Goal: Information Seeking & Learning: Learn about a topic

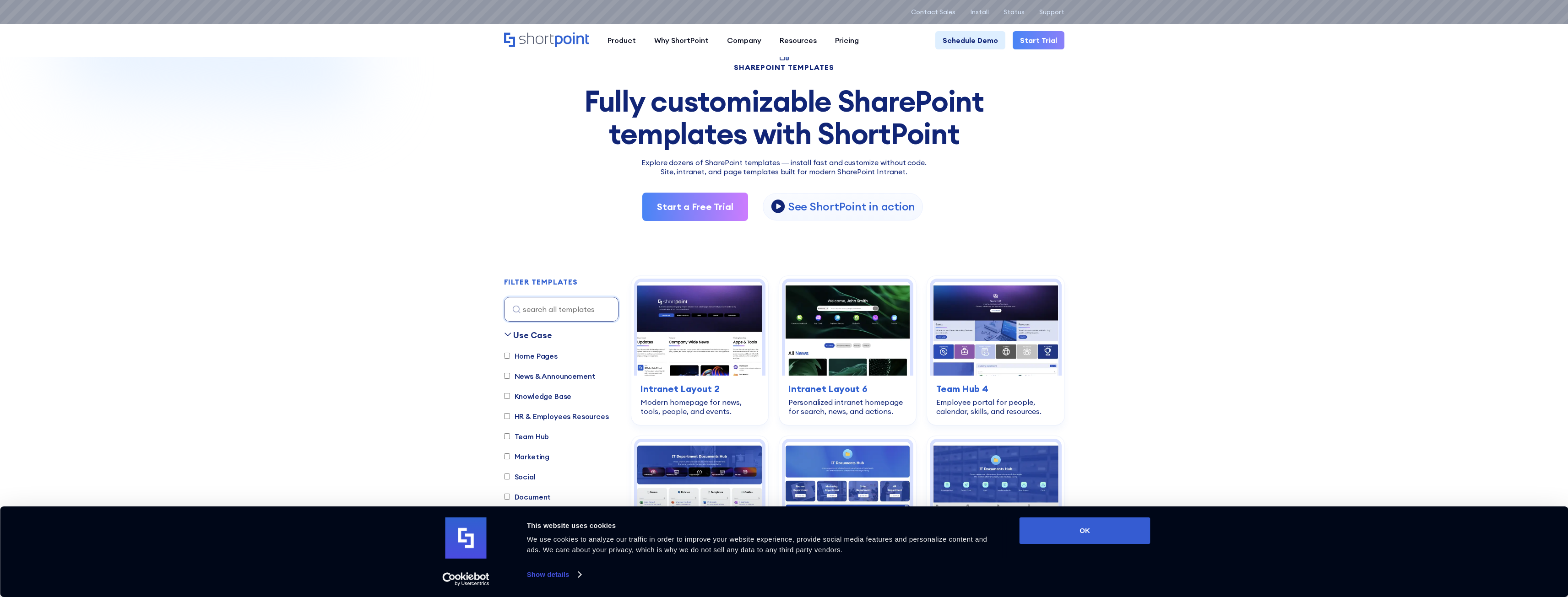
scroll to position [183, 0]
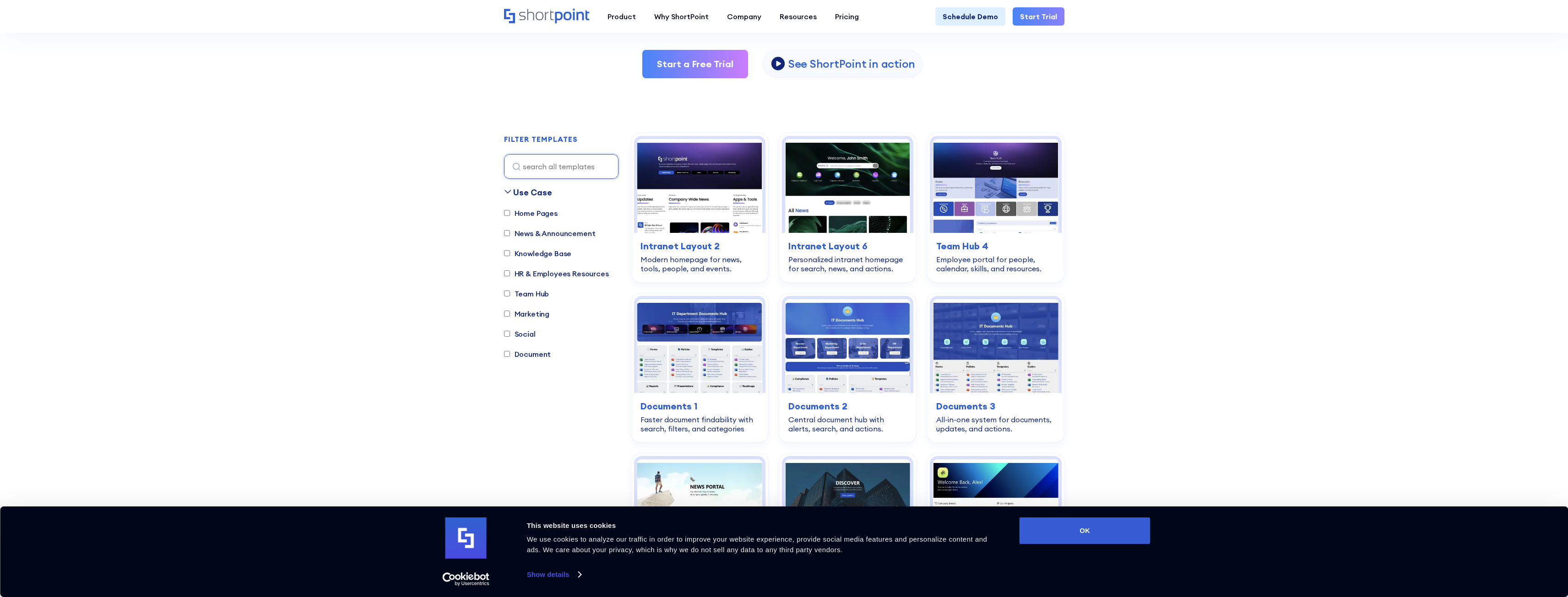
click at [507, 273] on input "HR & Employees Resources" at bounding box center [507, 274] width 6 height 6
checkbox input "true"
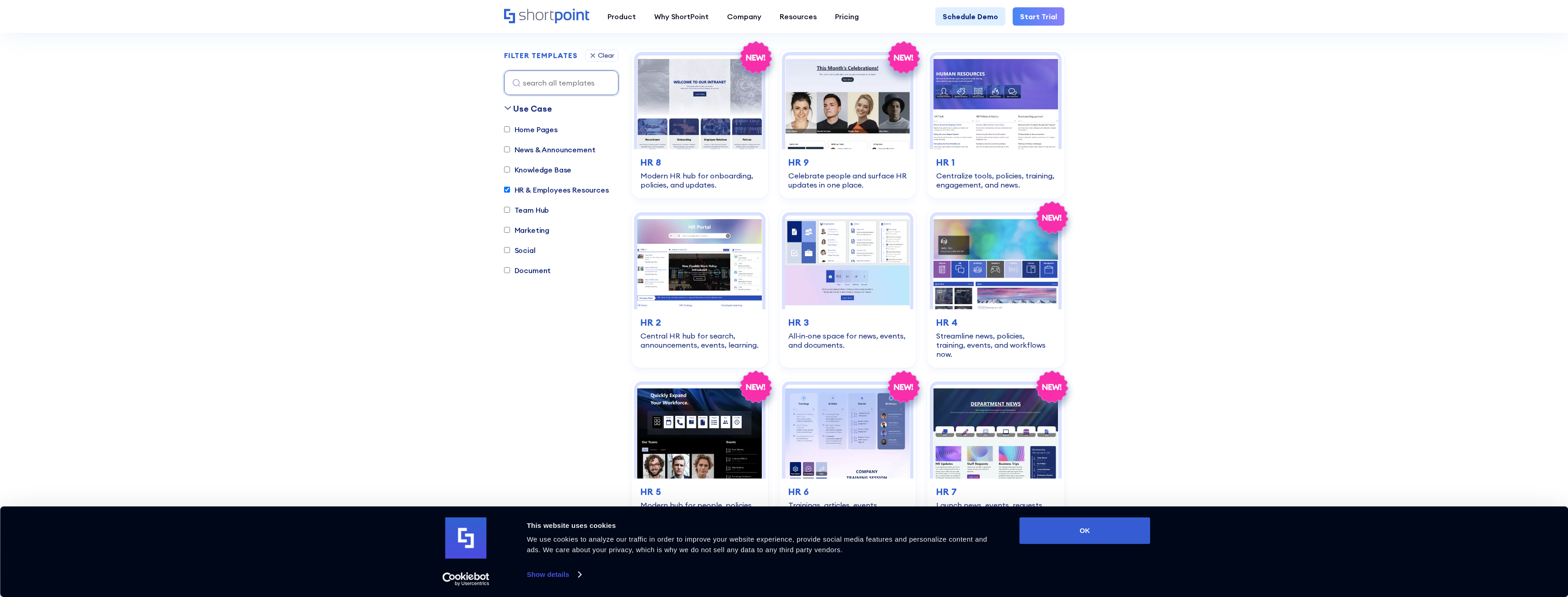
scroll to position [271, 0]
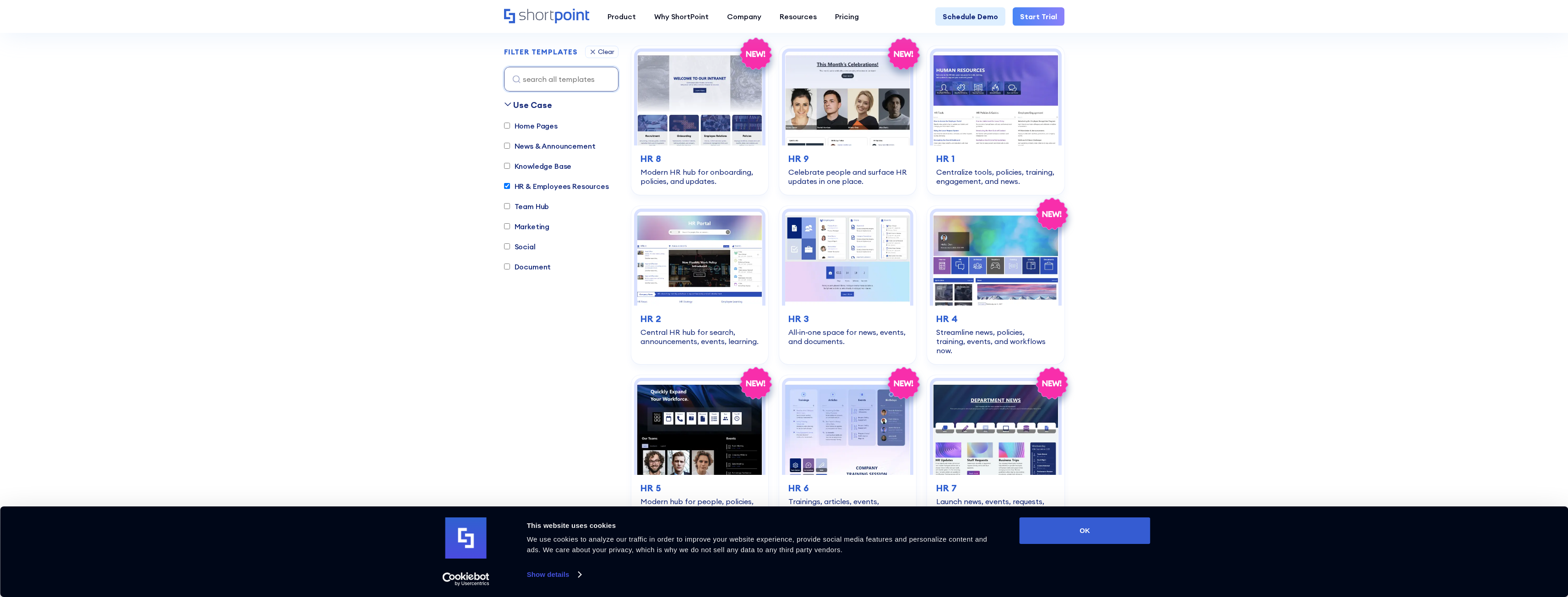
click at [718, 108] on img at bounding box center [699, 99] width 125 height 94
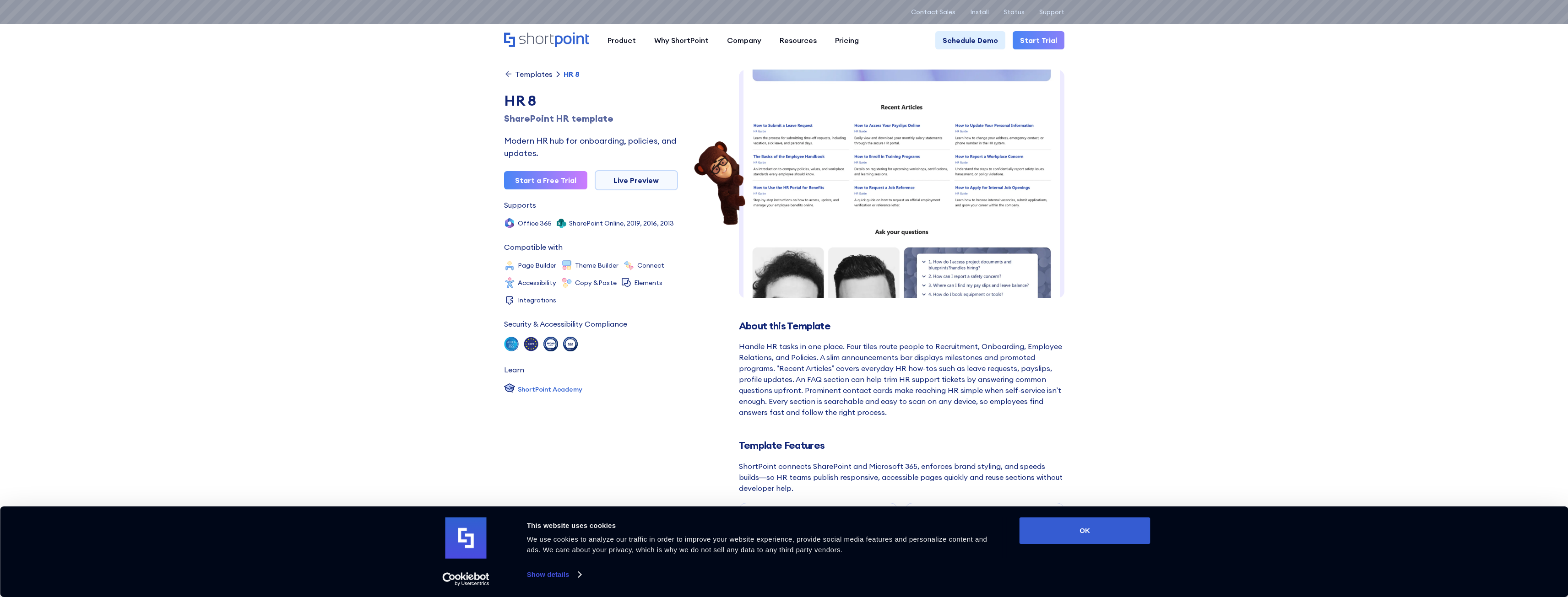
scroll to position [320, 0]
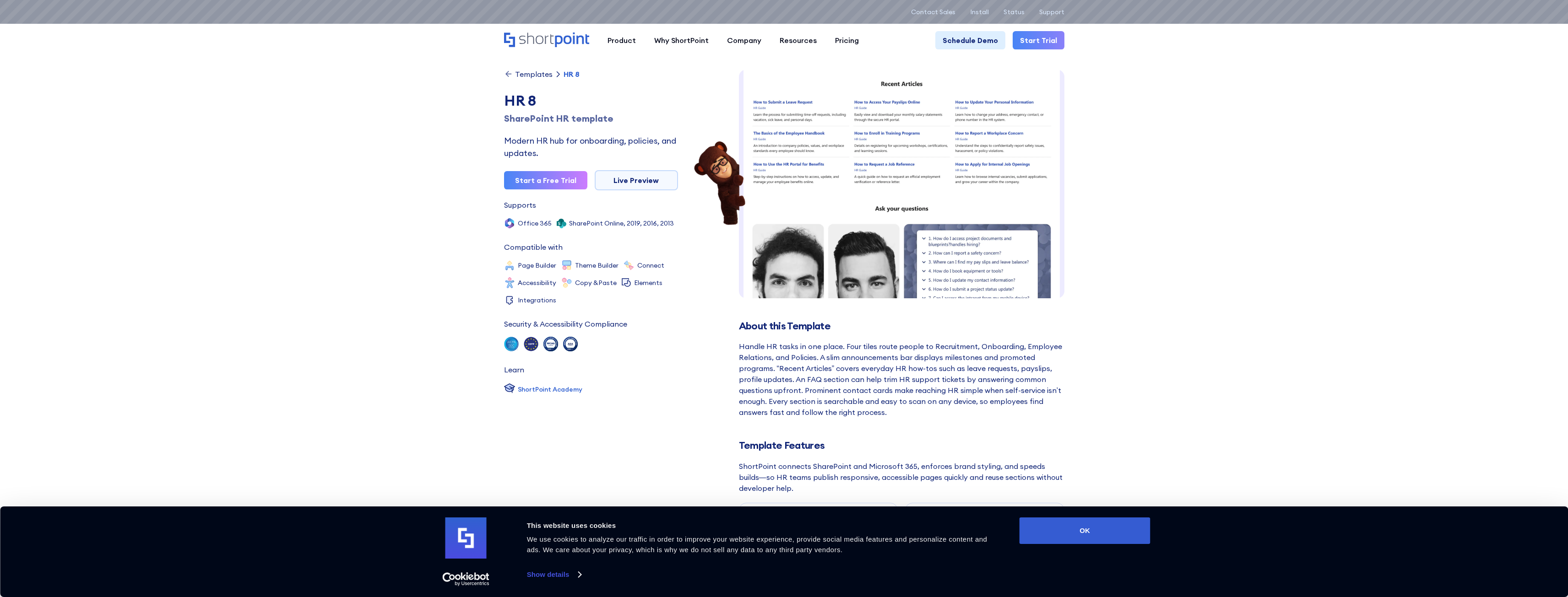
click at [637, 178] on link "Live Preview" at bounding box center [636, 180] width 83 height 20
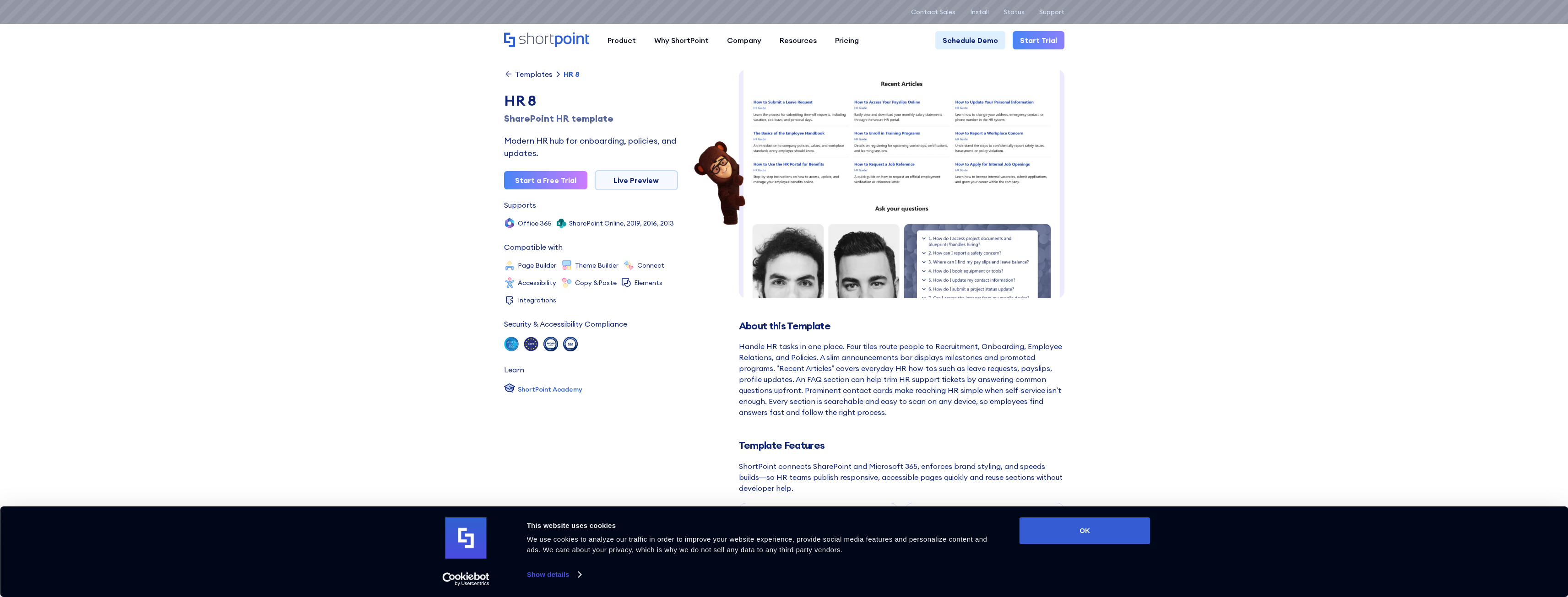
click at [534, 71] on div "Templates" at bounding box center [533, 74] width 37 height 7
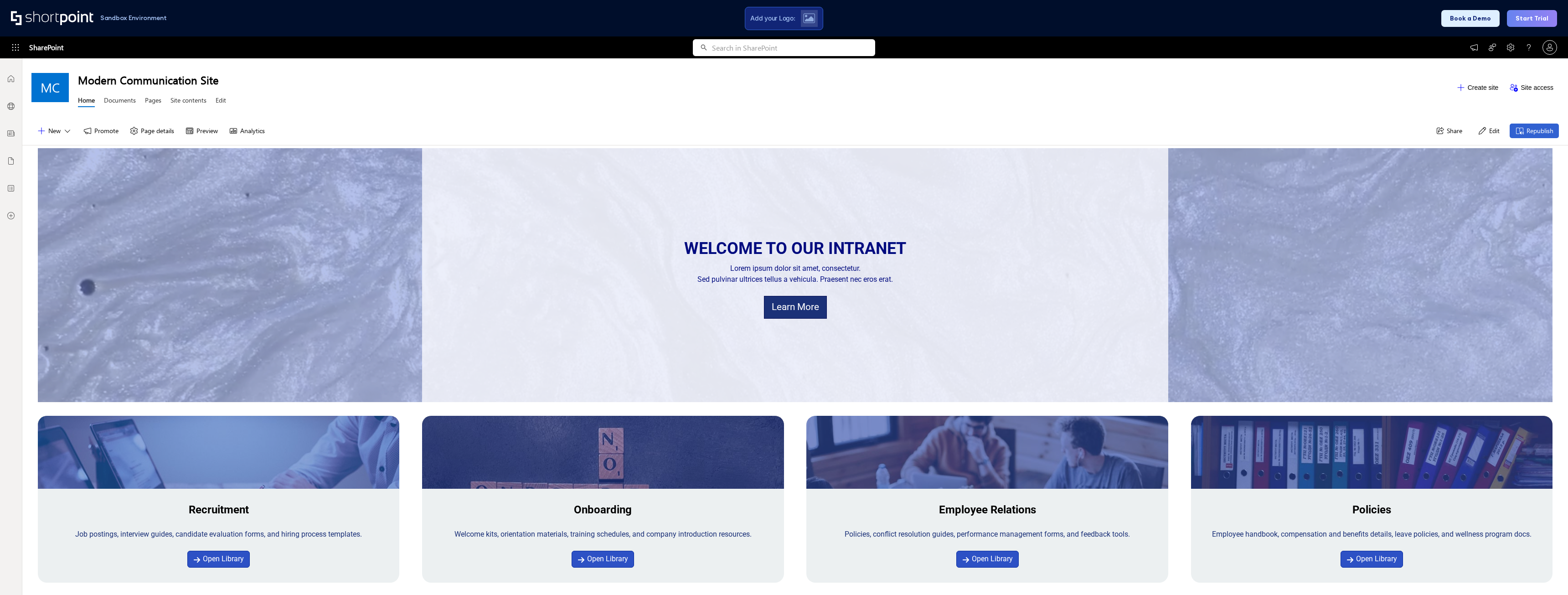
click at [888, 90] on div "Modern Communication Site Home Documents Pages Site contents Edit" at bounding box center [764, 87] width 1373 height 44
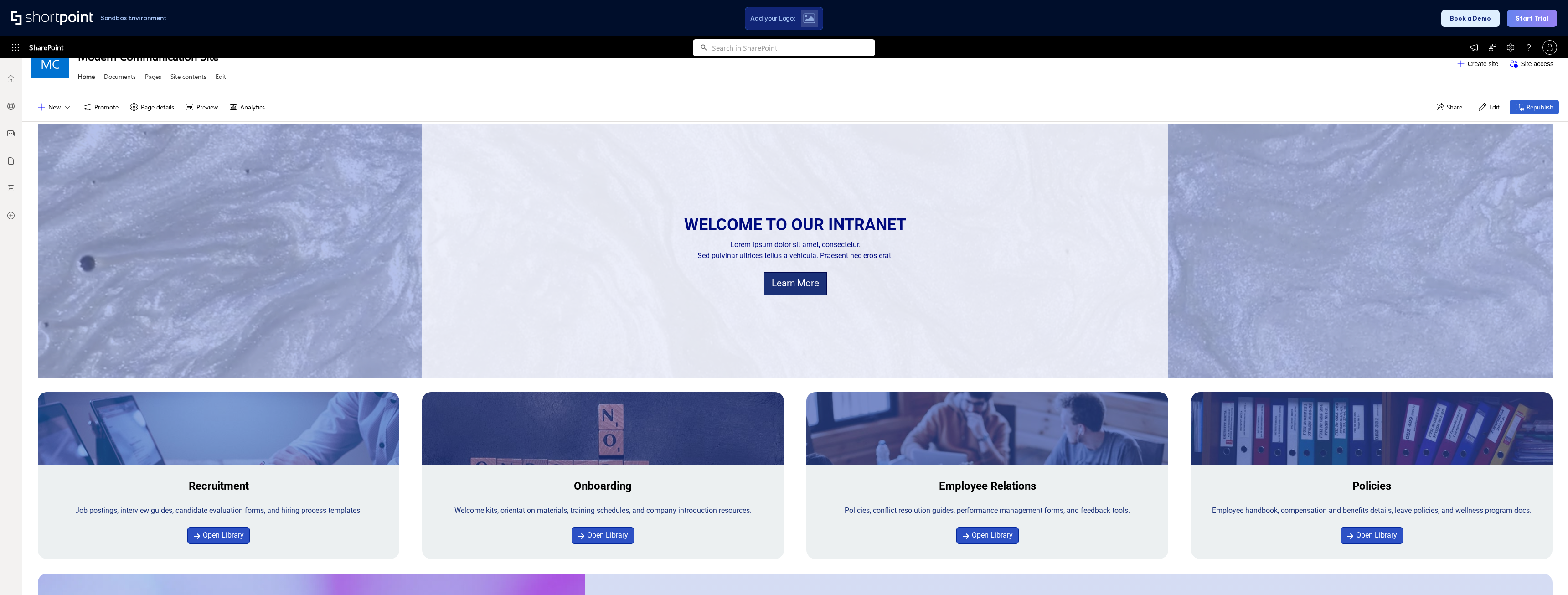
scroll to position [137, 0]
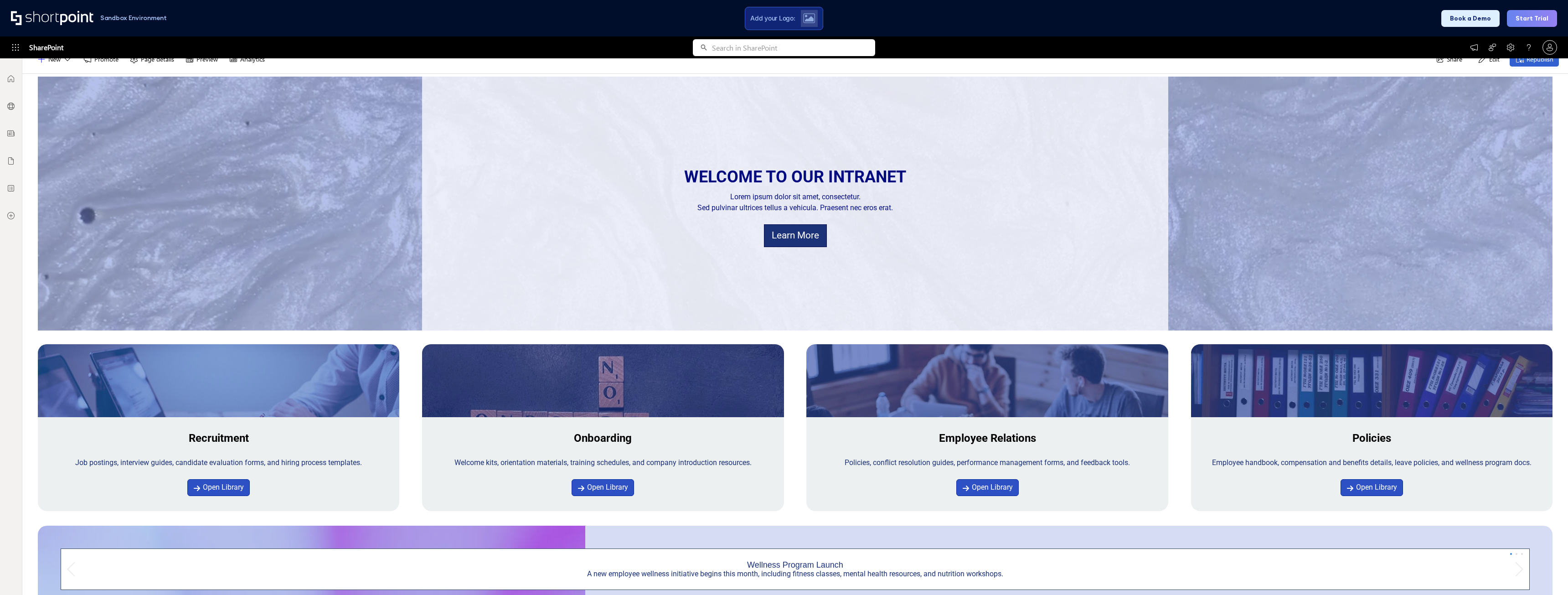
scroll to position [137, 0]
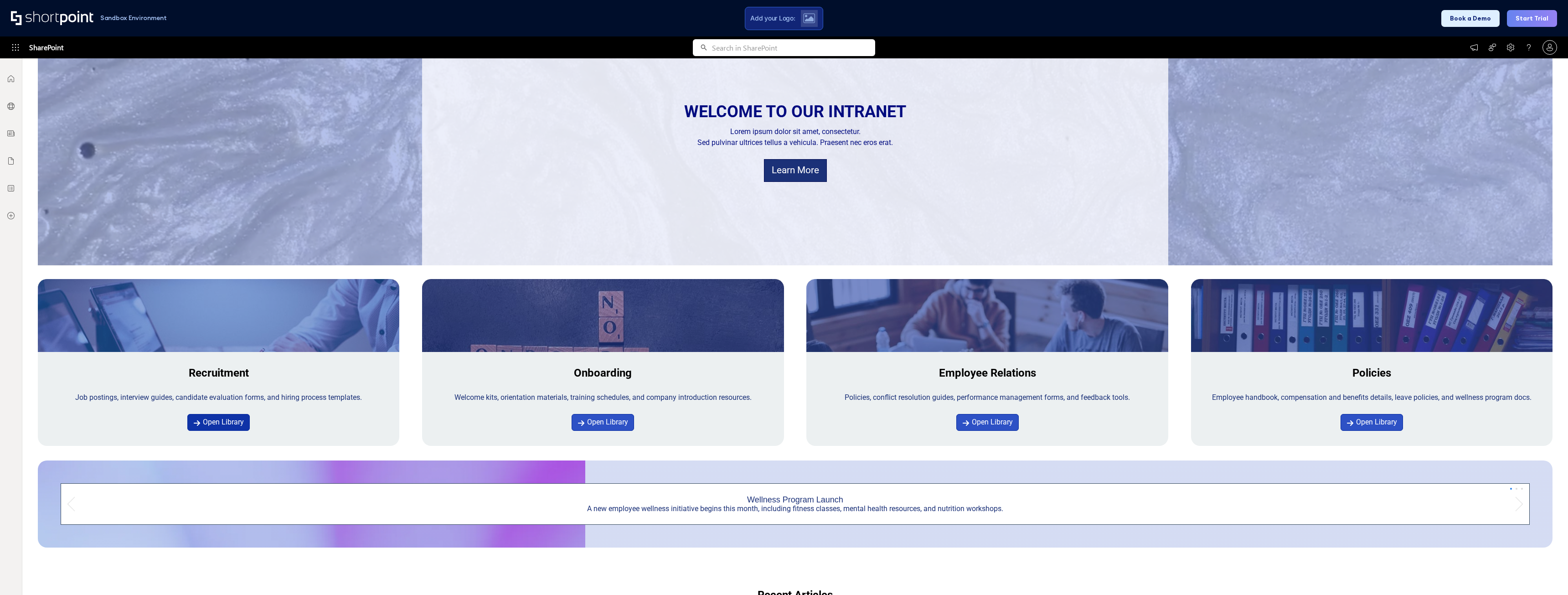
click at [223, 426] on link "Open Library" at bounding box center [219, 423] width 63 height 17
click at [213, 425] on link "Open Library" at bounding box center [219, 423] width 63 height 17
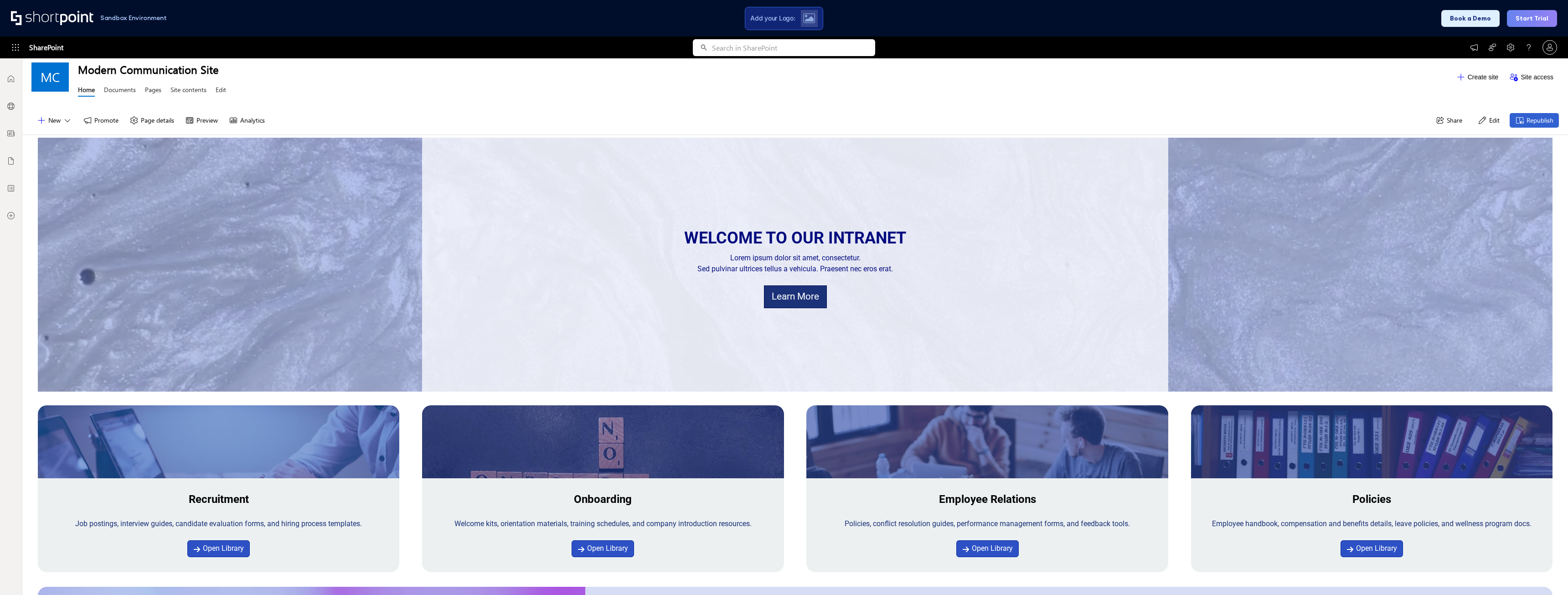
scroll to position [0, 0]
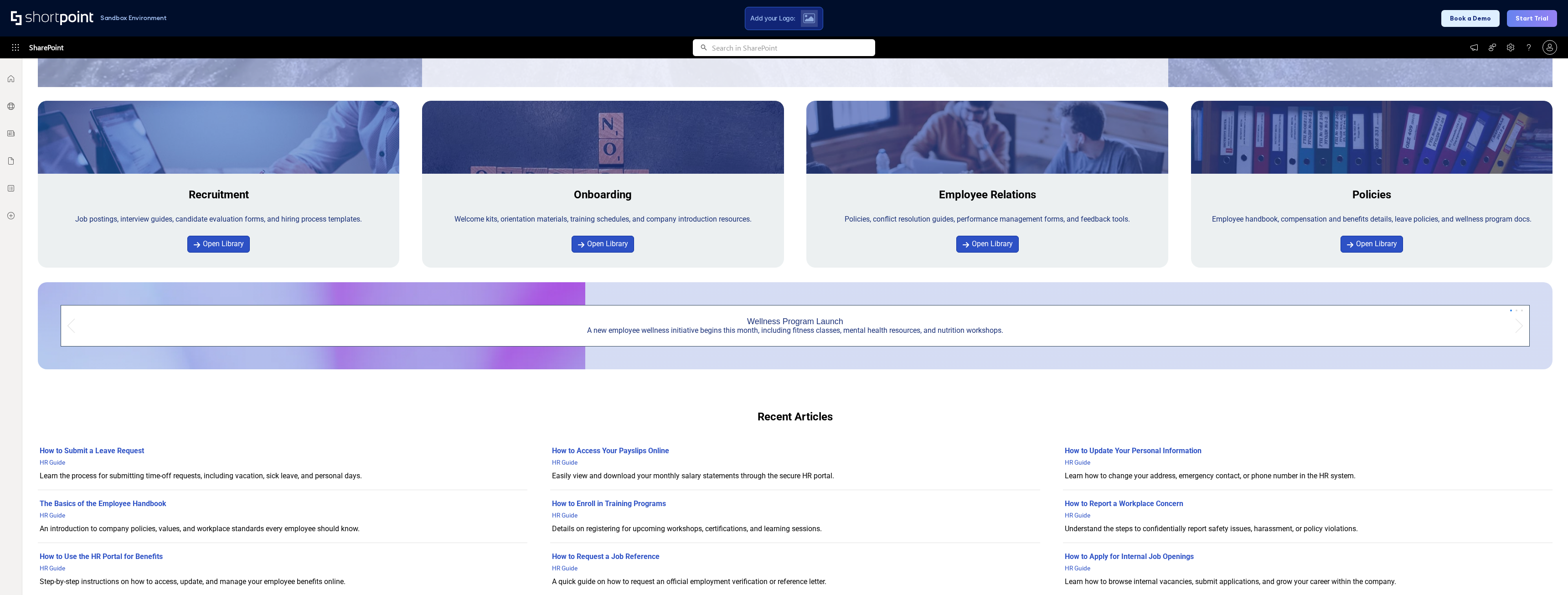
scroll to position [319, 0]
